Goal: Information Seeking & Learning: Learn about a topic

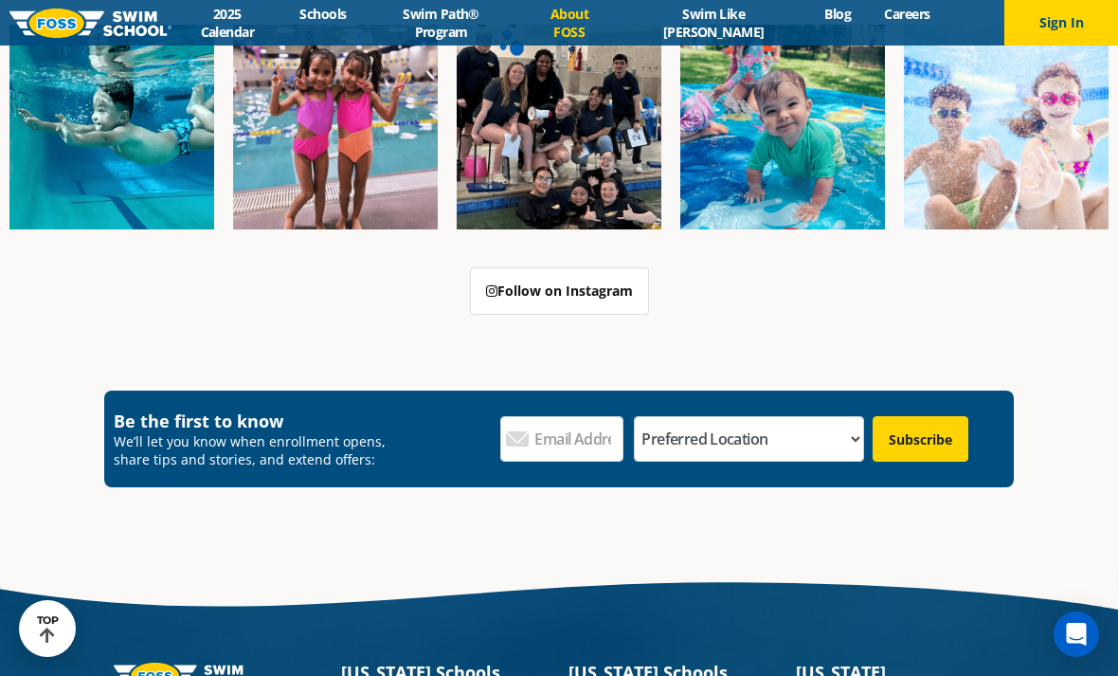
scroll to position [4701, 0]
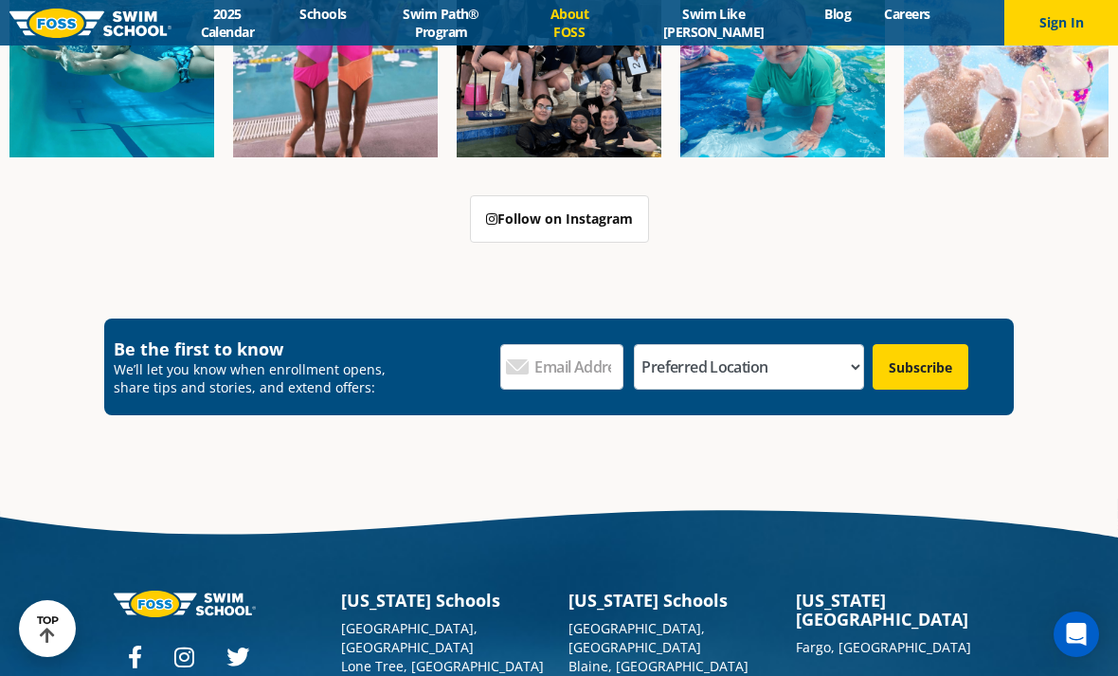
click at [613, 195] on link "Follow on Instagram" at bounding box center [559, 218] width 179 height 47
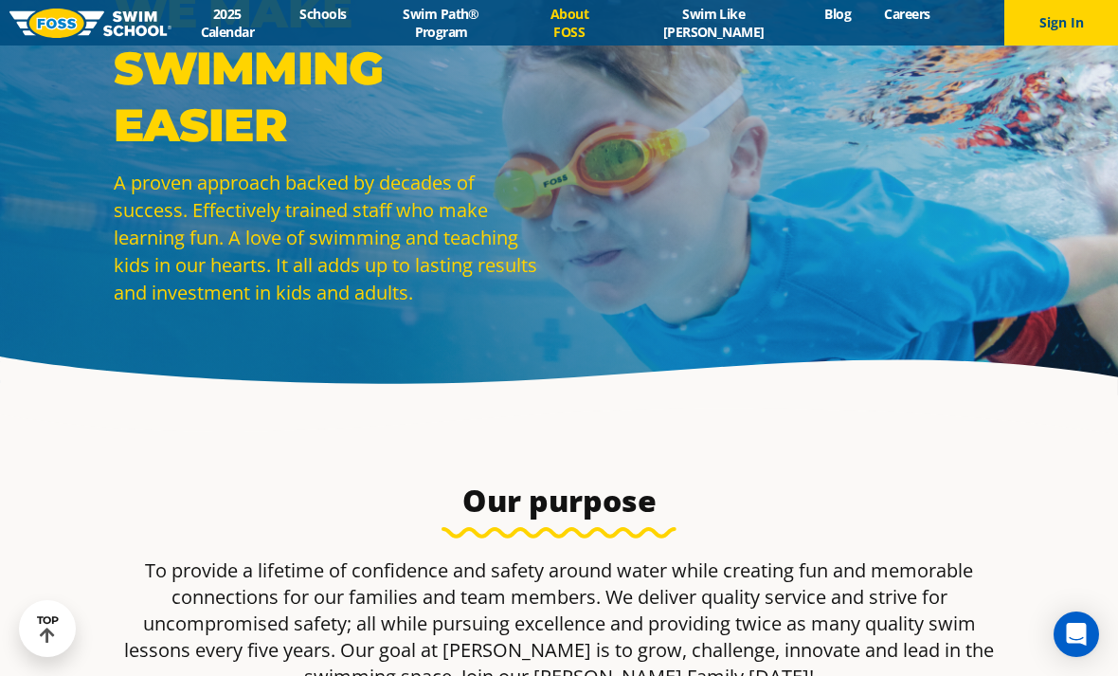
scroll to position [0, 0]
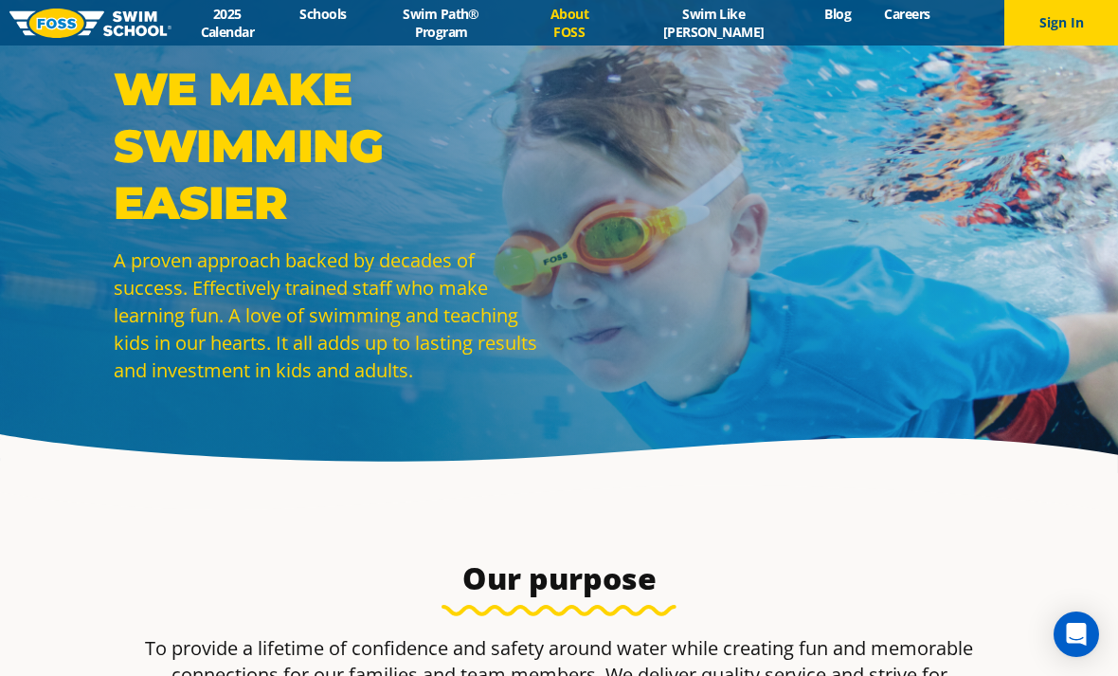
click at [503, 47] on div "WE MAKE SWIMMING EASIER A proven approach backed by decades of success. Effecti…" at bounding box center [559, 236] width 1118 height 473
click at [509, 30] on link "Swim Path® Program" at bounding box center [441, 23] width 156 height 36
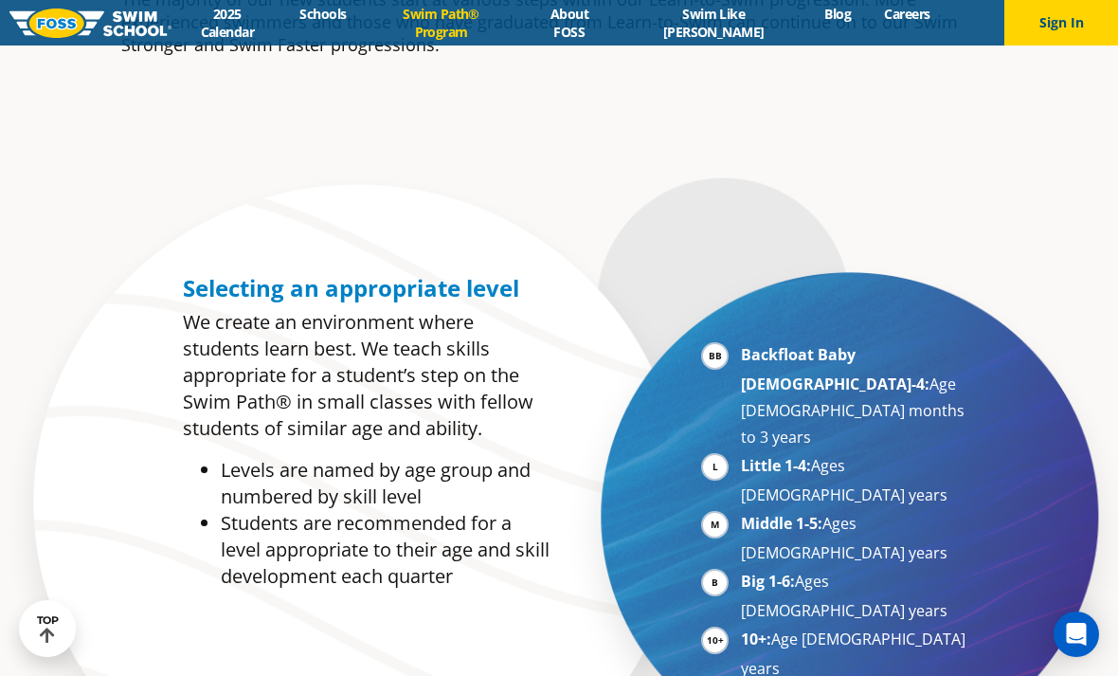
scroll to position [882, 0]
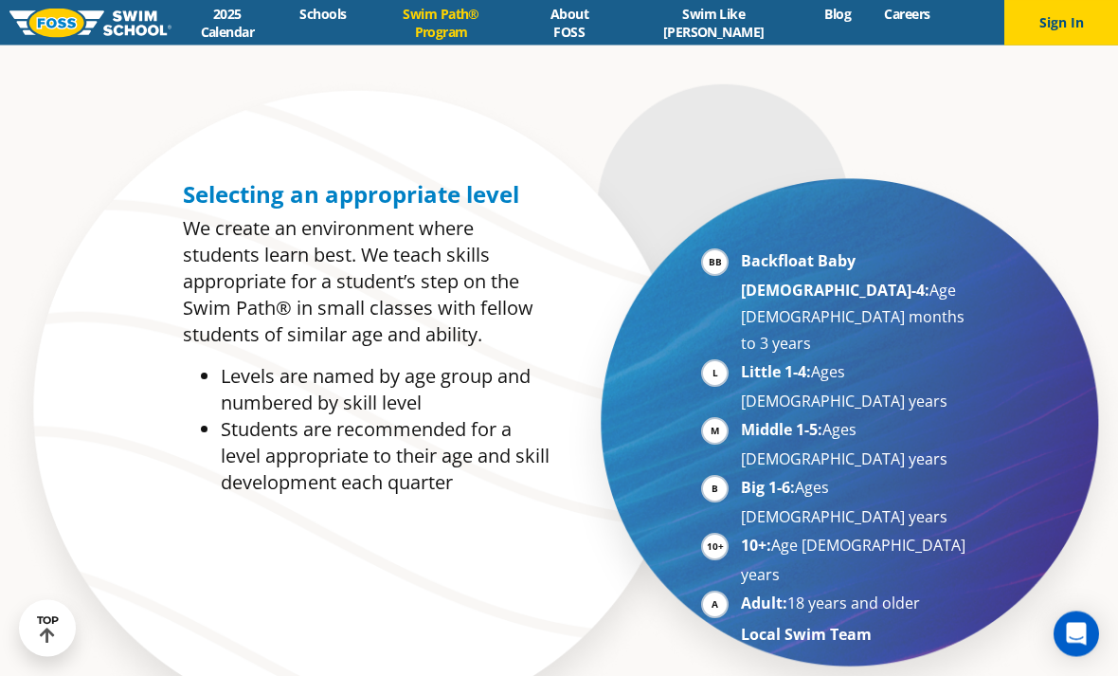
click at [819, 295] on strong "Backfloat Baby [DEMOGRAPHIC_DATA]-4:" at bounding box center [835, 276] width 189 height 50
click at [835, 301] on strong "Backfloat Baby [DEMOGRAPHIC_DATA]-4:" at bounding box center [835, 276] width 189 height 50
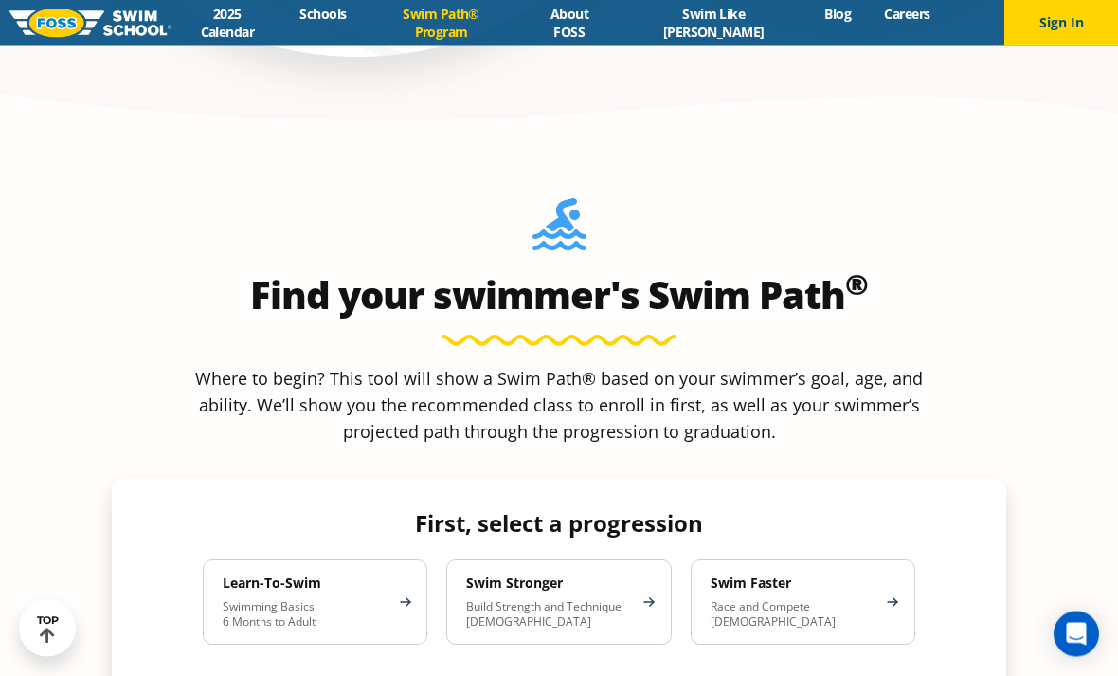
scroll to position [1552, 0]
click at [360, 599] on p "Swimming Basics 6 Months to Adult" at bounding box center [306, 614] width 166 height 30
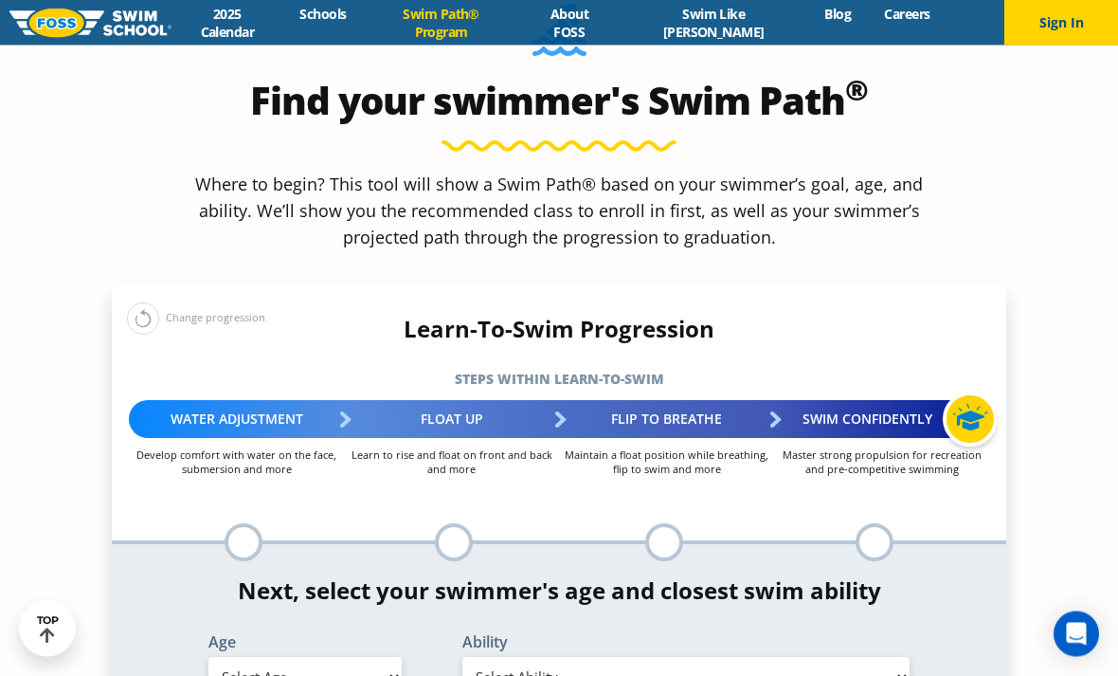
scroll to position [1776, 0]
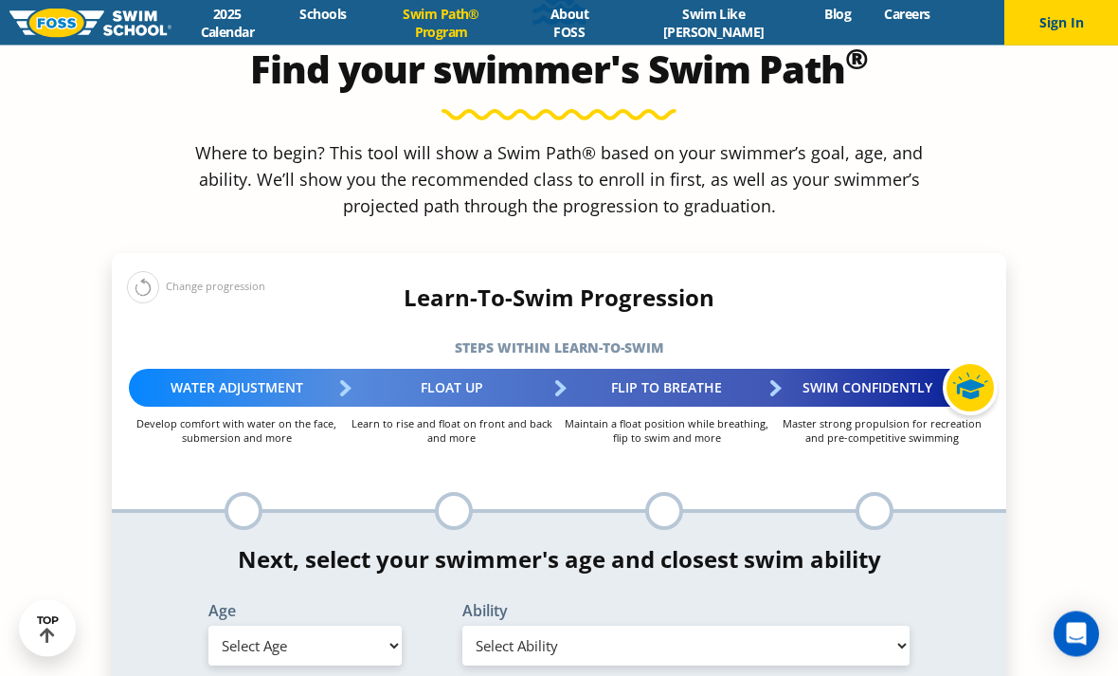
click at [374, 626] on select "Select Age [DEMOGRAPHIC_DATA] months - 1 year 1 year 2 years 3 years 4 years 5 …" at bounding box center [304, 646] width 193 height 40
select select "6-months---1-year"
click at [603, 567] on div "*In this class, your swimmer will focus on multiple steps within the progressio…" at bounding box center [559, 609] width 894 height 192
click at [602, 566] on div "*In this class, your swimmer will focus on multiple steps within the progressio…" at bounding box center [559, 609] width 894 height 192
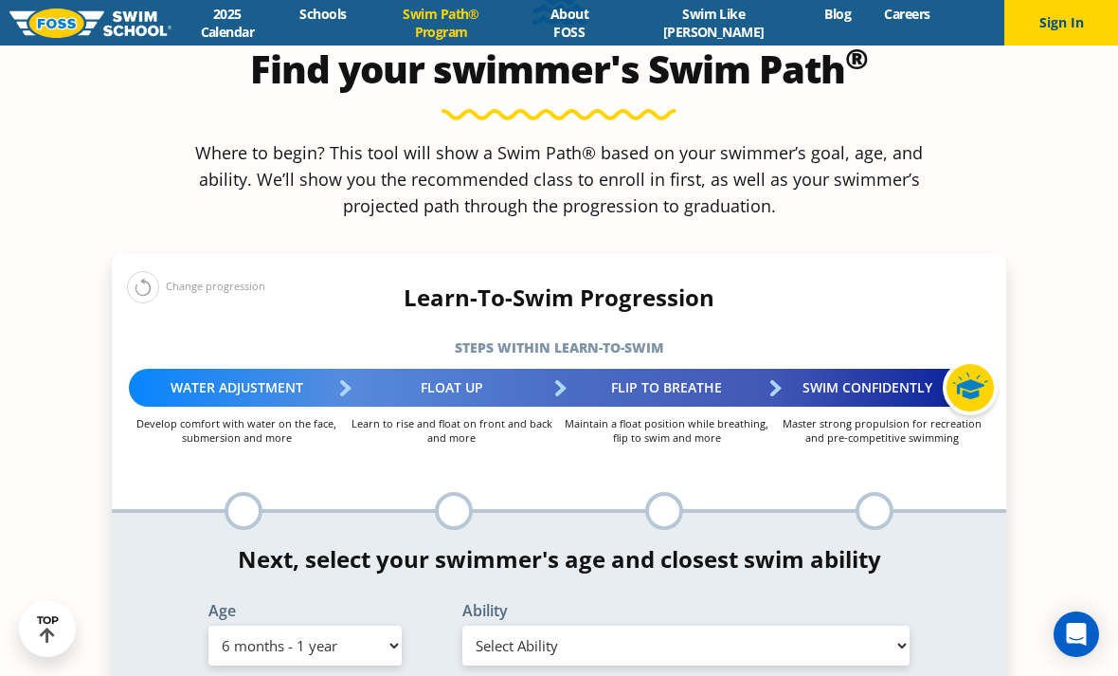
click at [552, 625] on select "Select Ability First in-water experience Comfortable with water poured over the…" at bounding box center [685, 645] width 447 height 40
select select "6-months---1-year-first-in-water-experience"
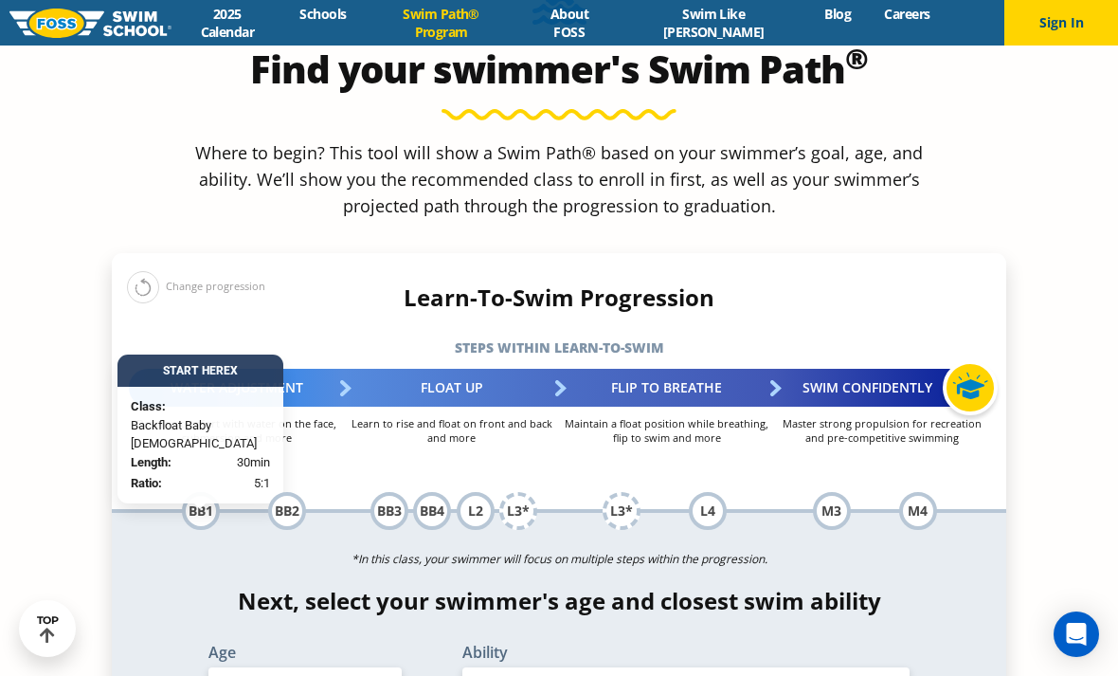
click at [199, 492] on div "BB1" at bounding box center [201, 511] width 38 height 38
click at [206, 492] on div "BB1" at bounding box center [201, 511] width 38 height 38
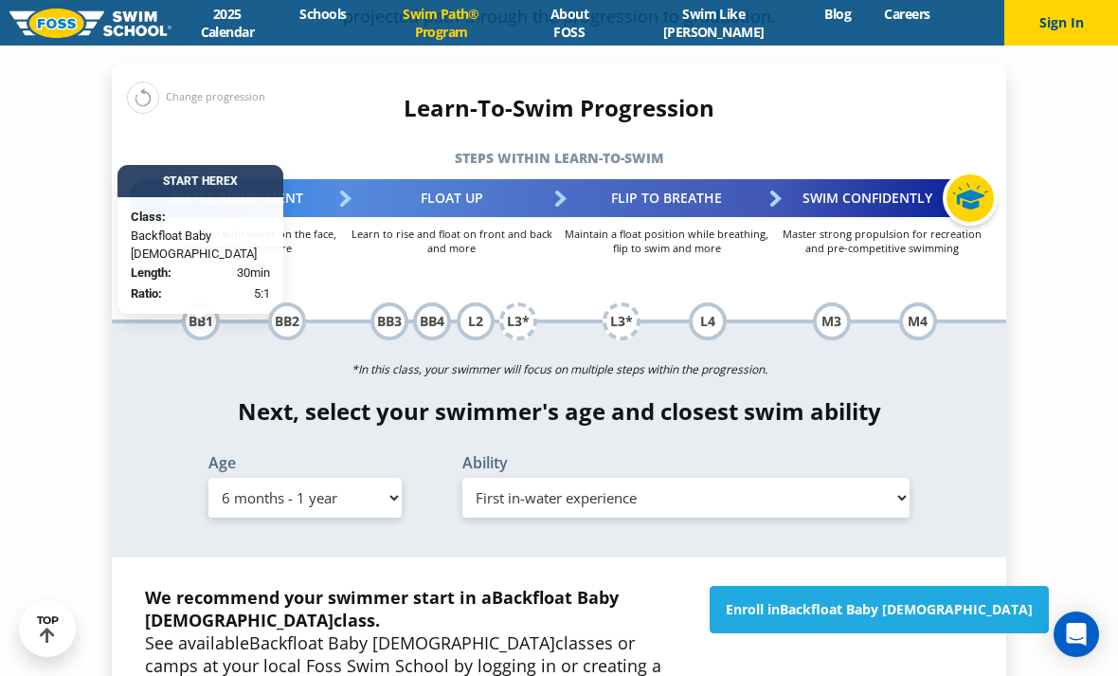
scroll to position [1966, 0]
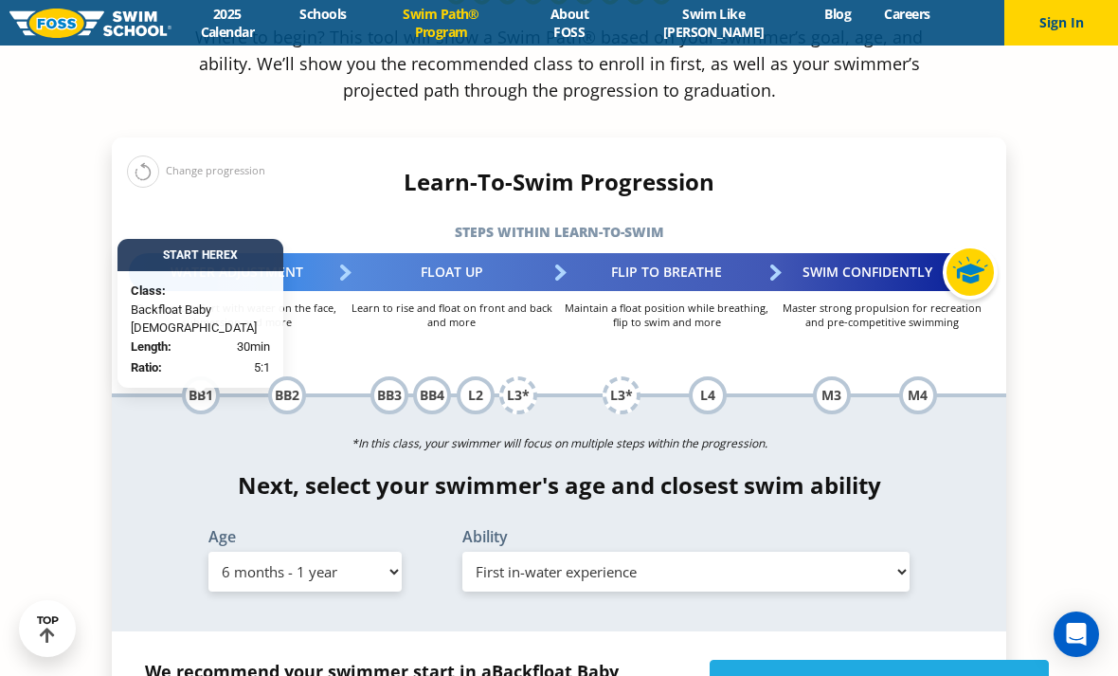
click at [279, 376] on div "BB2" at bounding box center [287, 395] width 38 height 38
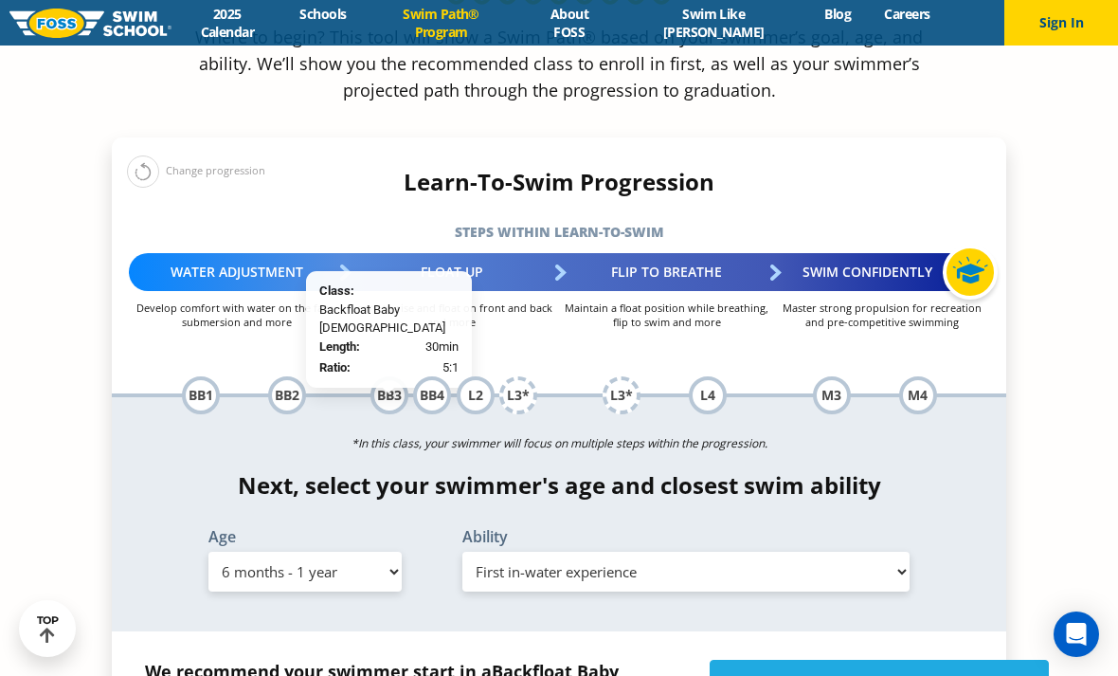
click at [380, 376] on div "BB3" at bounding box center [389, 395] width 38 height 38
click at [433, 376] on div "BB4" at bounding box center [432, 395] width 38 height 38
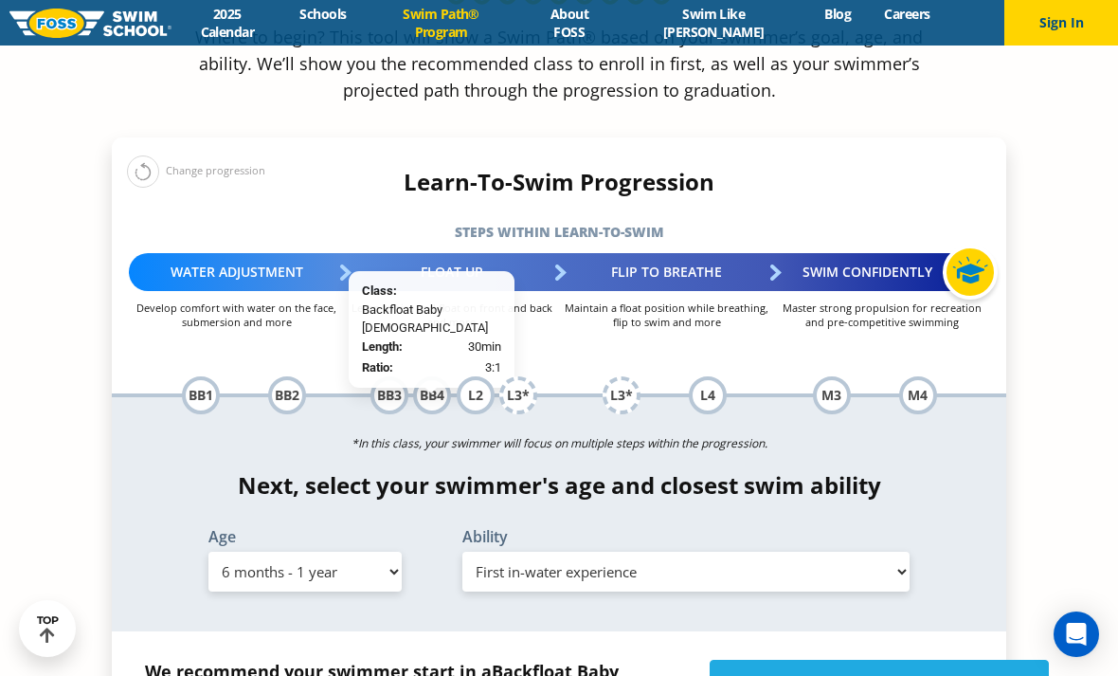
click at [468, 376] on div "L2" at bounding box center [476, 395] width 38 height 38
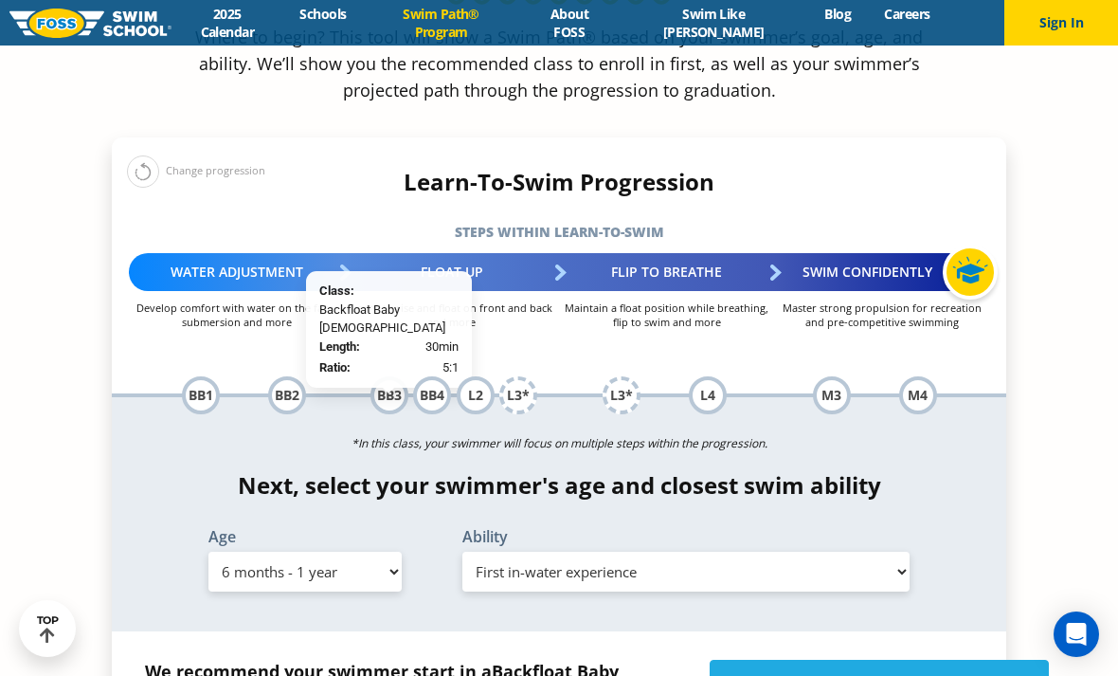
click at [394, 376] on div "BB3" at bounding box center [389, 395] width 38 height 38
click at [284, 376] on div "BB2" at bounding box center [287, 395] width 38 height 38
click at [396, 376] on div "BB3" at bounding box center [389, 395] width 38 height 38
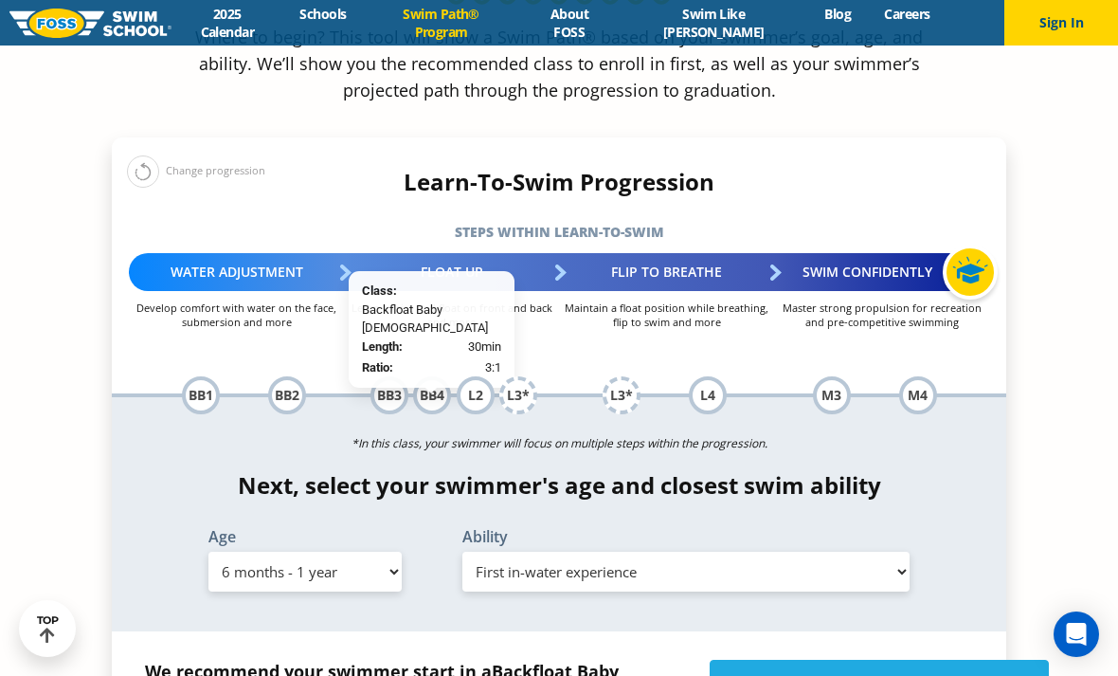
click at [437, 376] on div "BB4" at bounding box center [432, 395] width 38 height 38
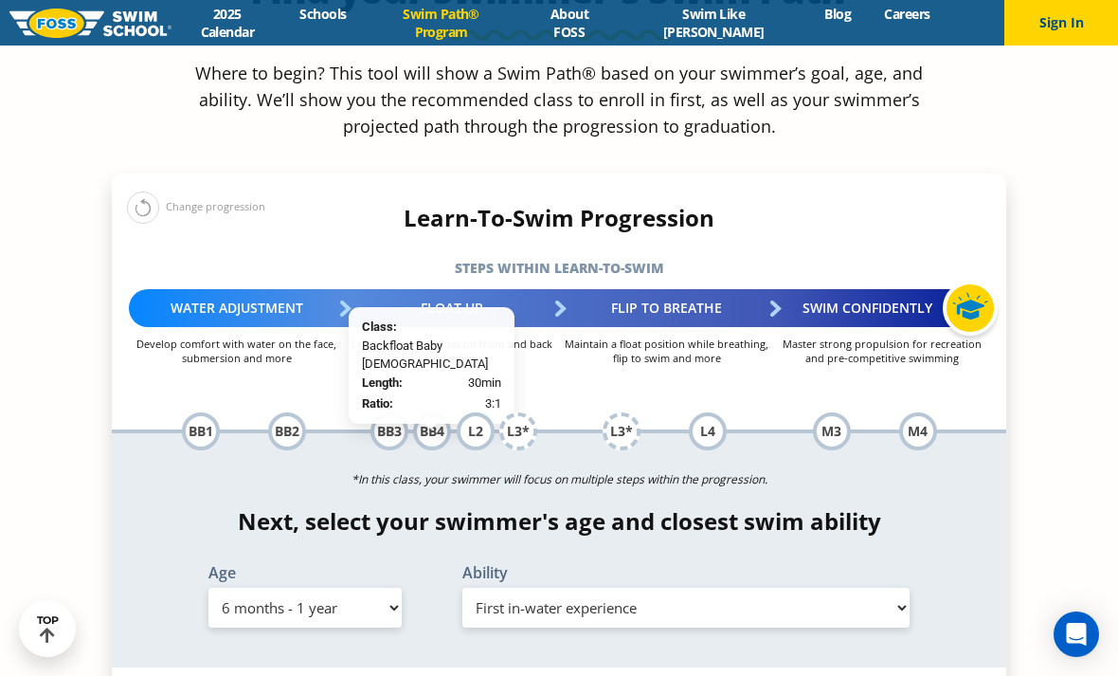
scroll to position [1859, 0]
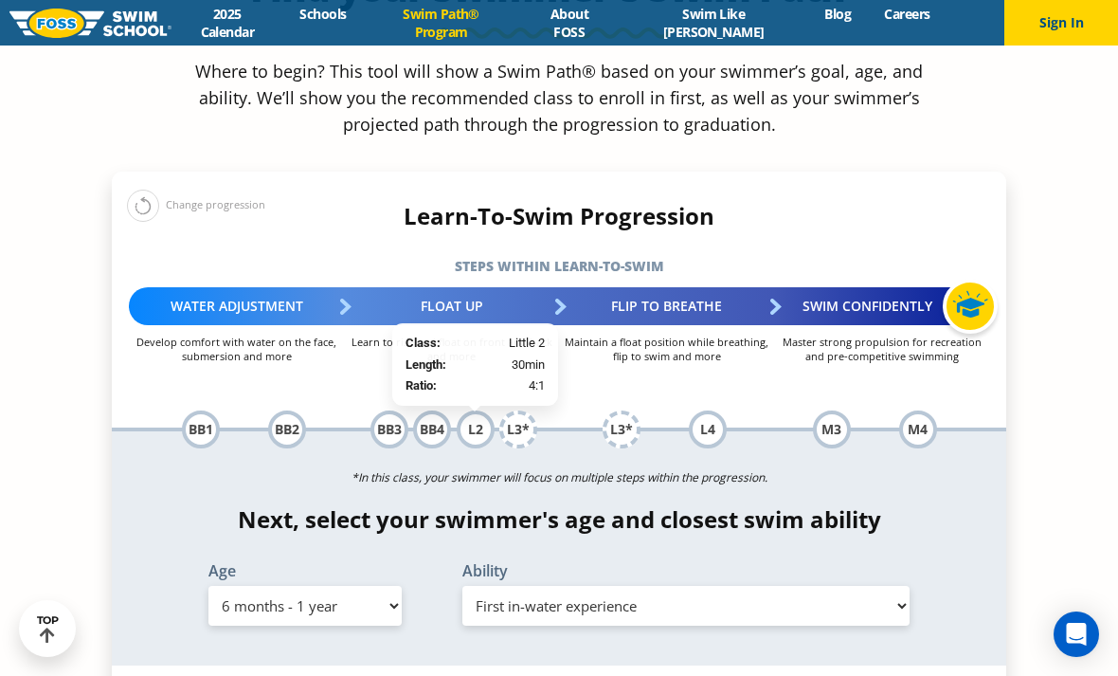
click at [490, 410] on div "L2" at bounding box center [476, 429] width 38 height 38
click at [518, 410] on div "L3*" at bounding box center [518, 429] width 38 height 38
click at [622, 410] on div "L3*" at bounding box center [622, 429] width 38 height 38
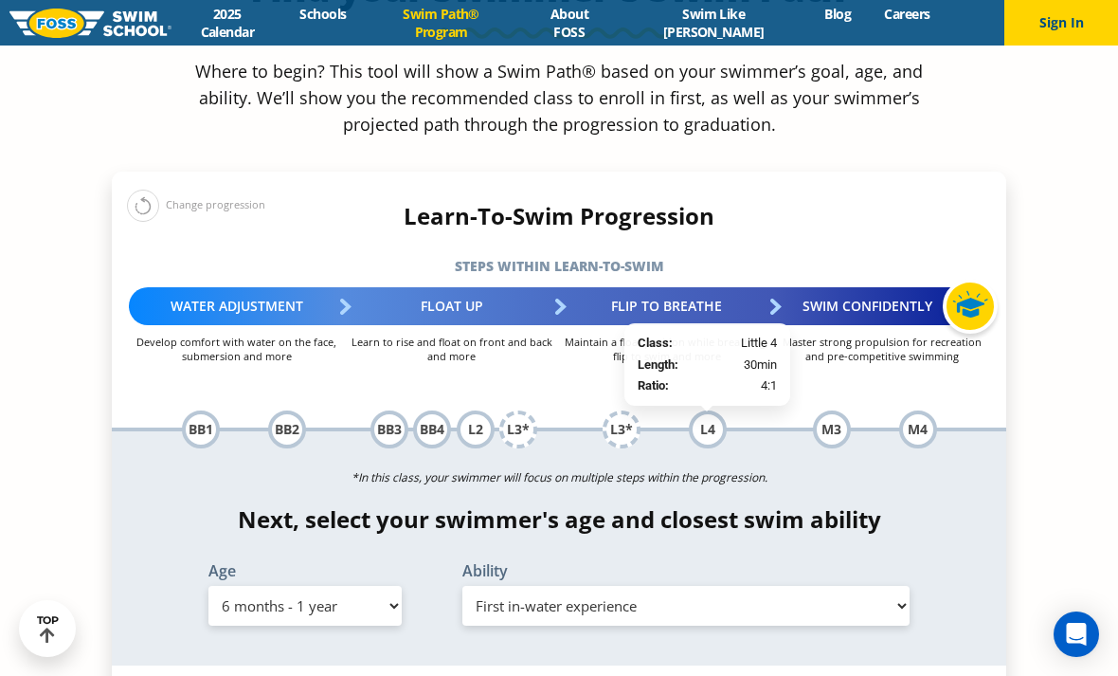
click at [719, 410] on div "L4" at bounding box center [708, 429] width 38 height 38
click at [848, 410] on li "M3 Class: Middle 3 Length: 30min Ratio: 4:1" at bounding box center [832, 429] width 38 height 38
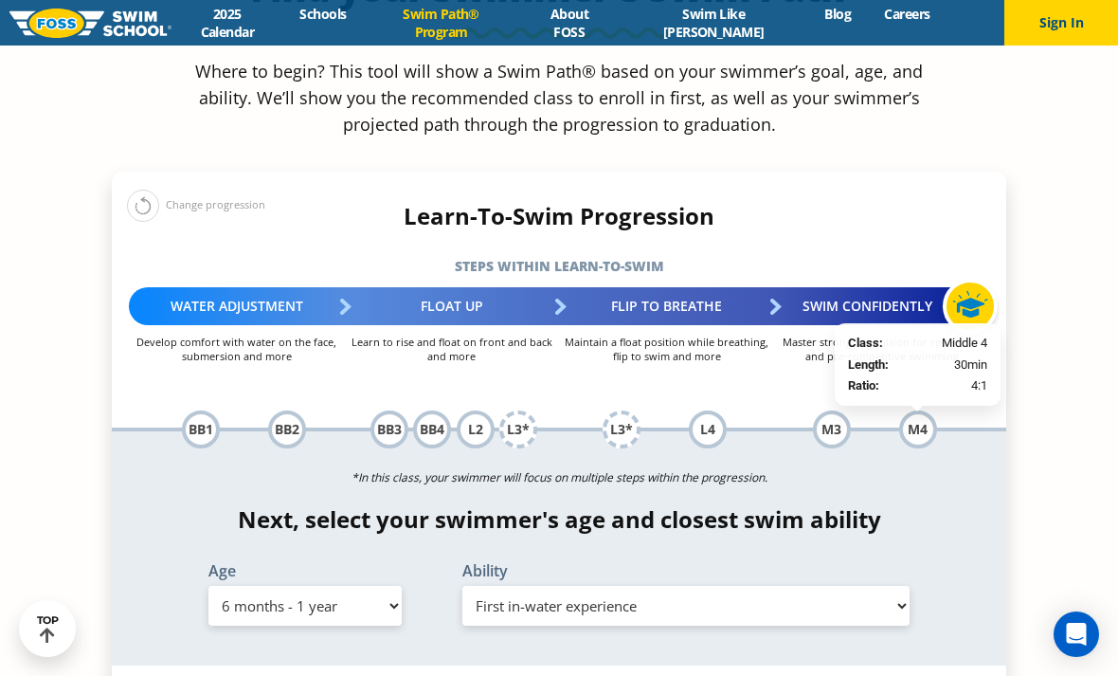
click at [921, 410] on div "M4" at bounding box center [918, 429] width 38 height 38
